Goal: Check status

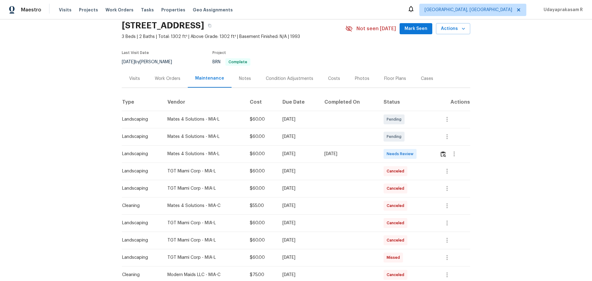
scroll to position [31, 0]
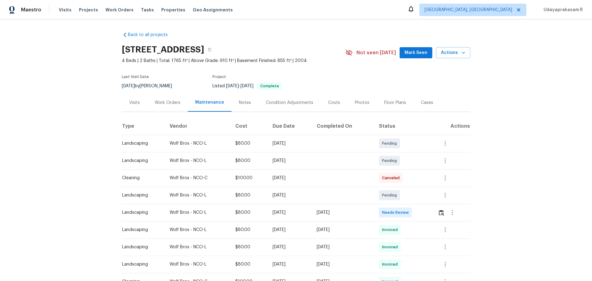
scroll to position [31, 0]
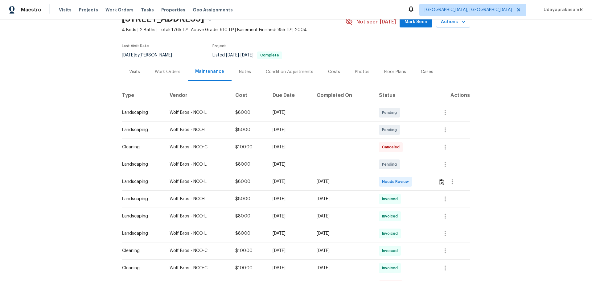
drag, startPoint x: 321, startPoint y: 201, endPoint x: 365, endPoint y: 201, distance: 43.5
click at [365, 184] on tr "Landscaping Wolf Bros - NCO-L $80.00 Tue, Sep 02 2025 Sun, Sep 07 2025 Invoiced" at bounding box center [296, 198] width 349 height 17
